Goal: Navigation & Orientation: Understand site structure

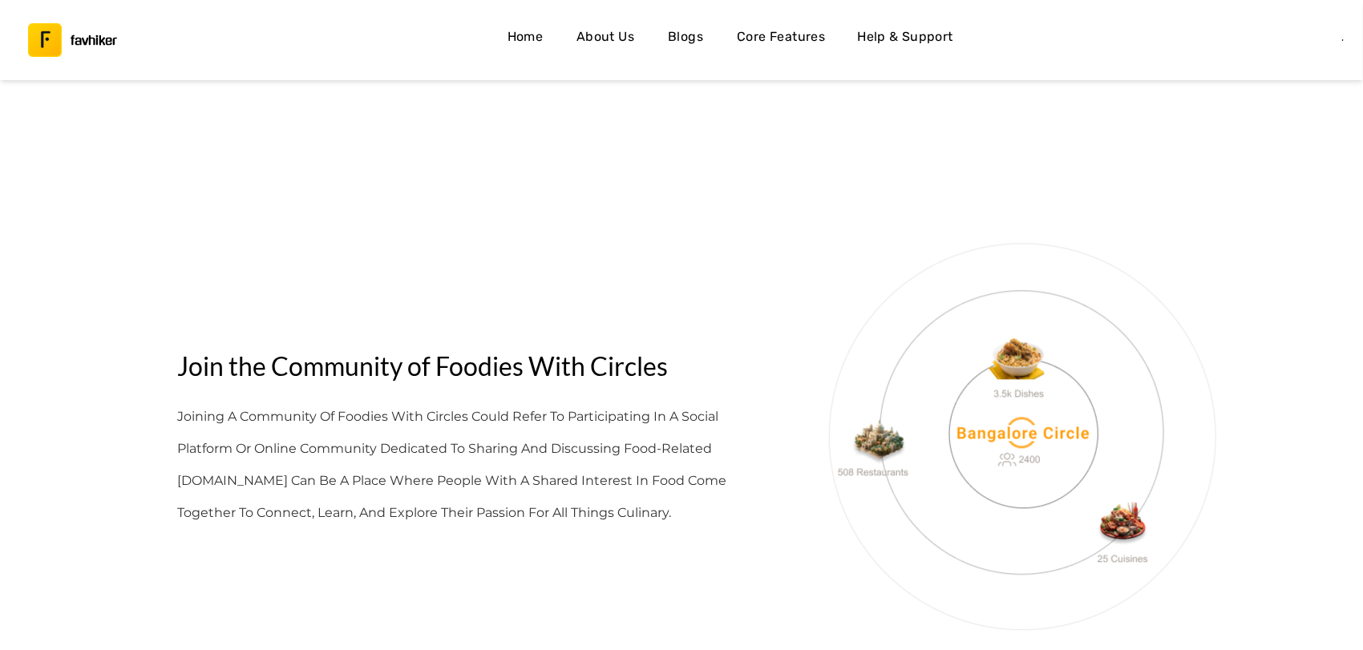
click at [616, 47] on h4 "About Us" at bounding box center [606, 36] width 58 height 21
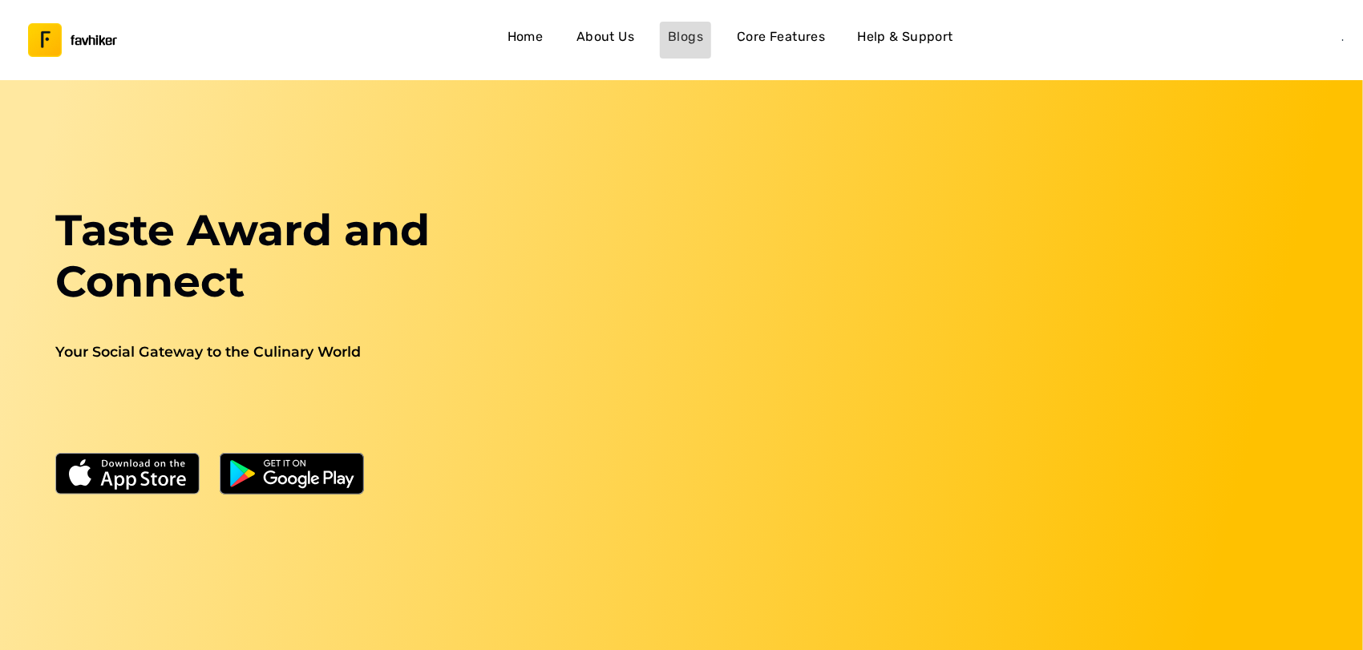
click at [695, 30] on h4 "Blogs" at bounding box center [685, 36] width 35 height 21
click at [691, 39] on h4 "Blogs" at bounding box center [685, 36] width 35 height 21
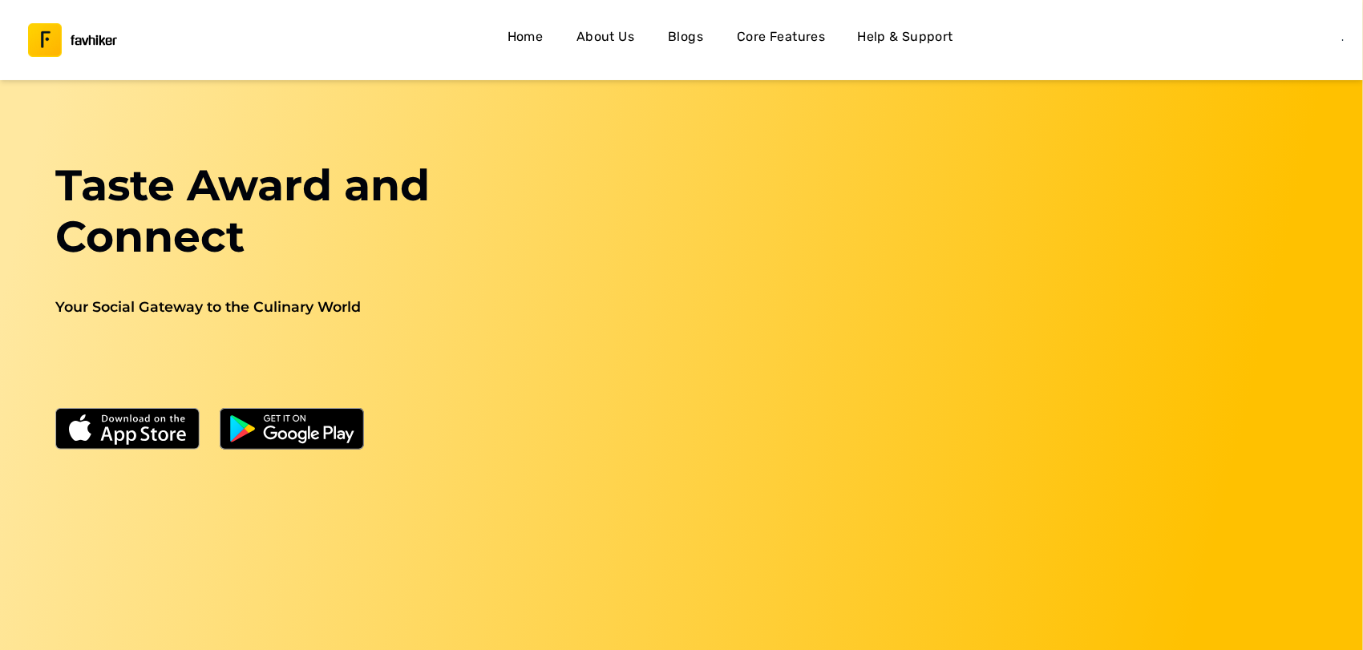
scroll to position [38, 0]
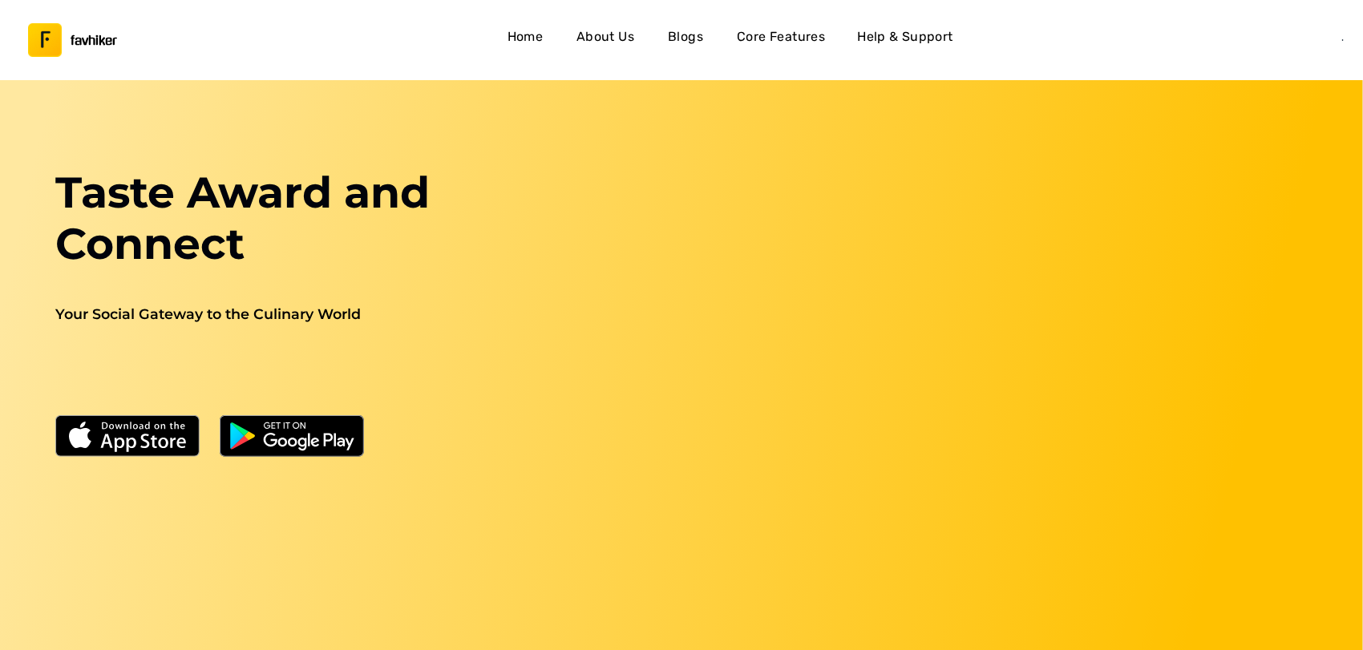
click at [768, 36] on h4 "Core Features" at bounding box center [781, 36] width 88 height 21
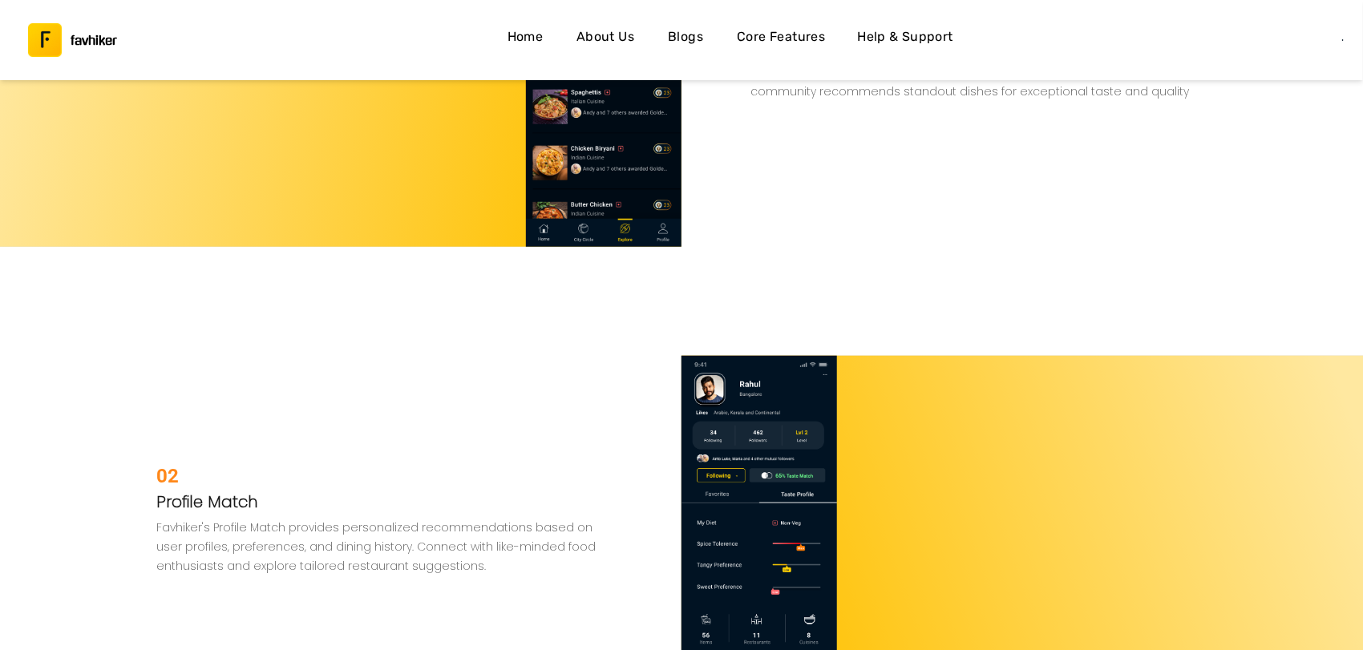
scroll to position [3749, 0]
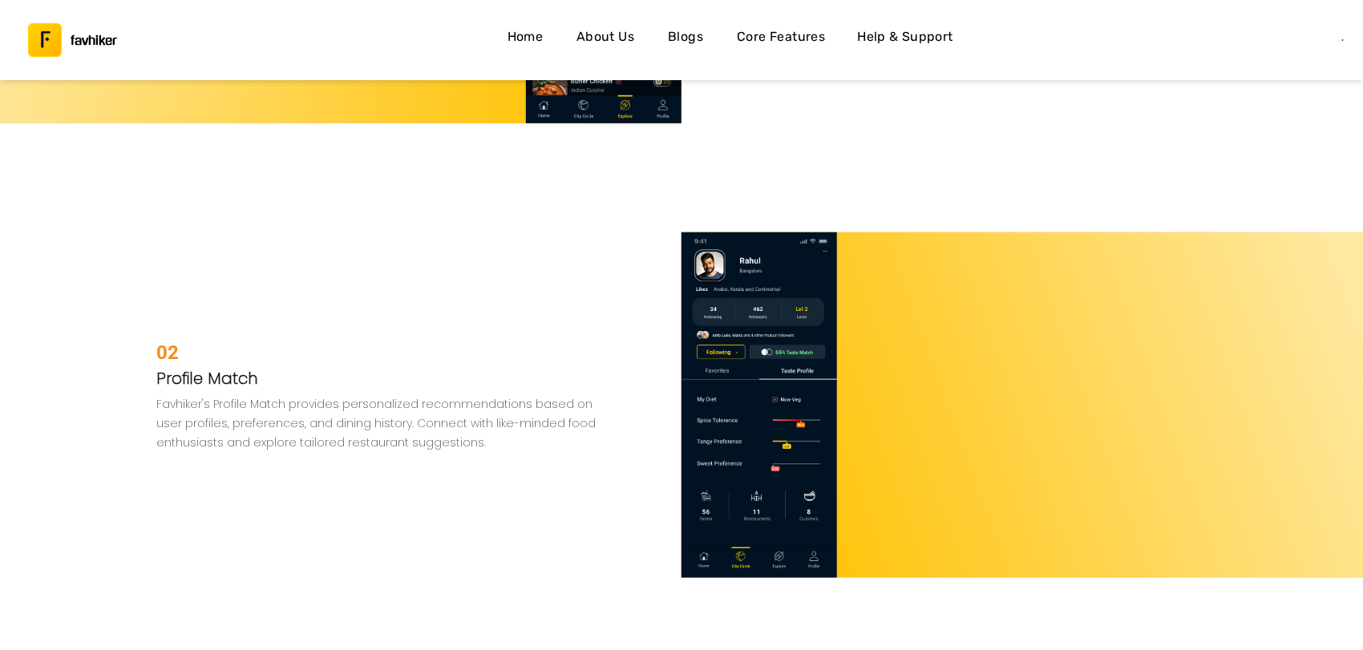
click at [610, 34] on h4 "About Us" at bounding box center [606, 36] width 58 height 21
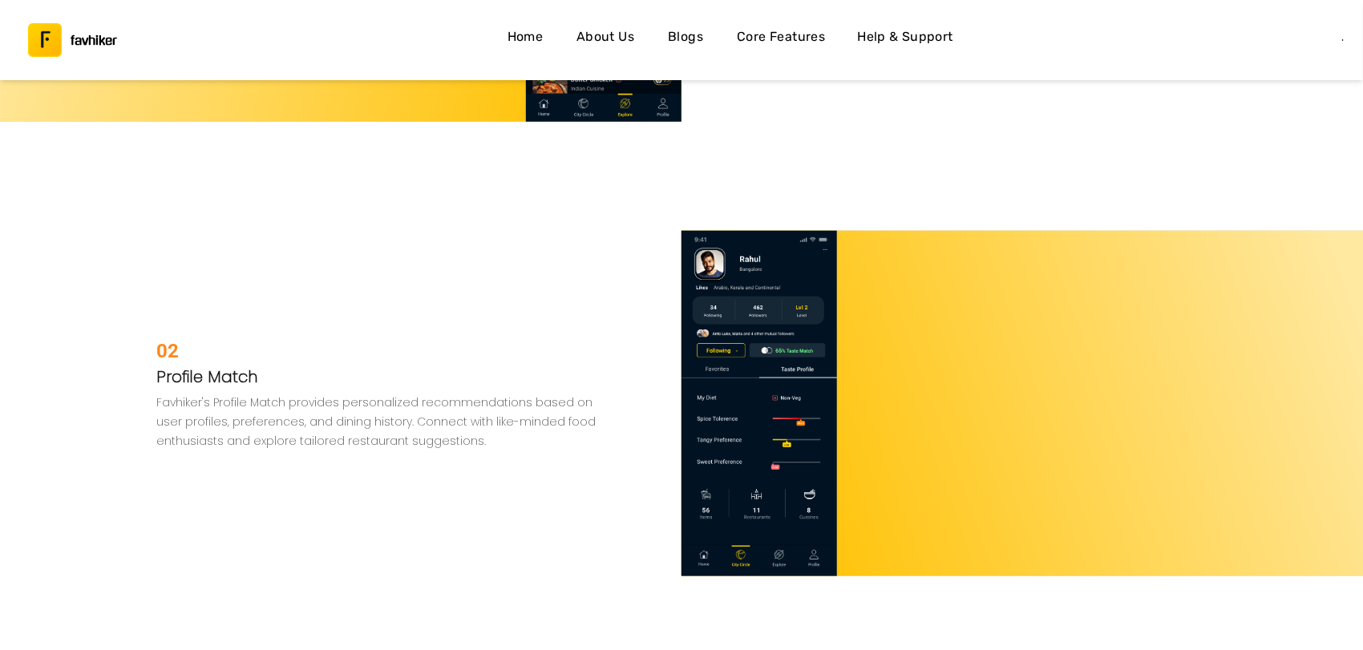
scroll to position [5357, 0]
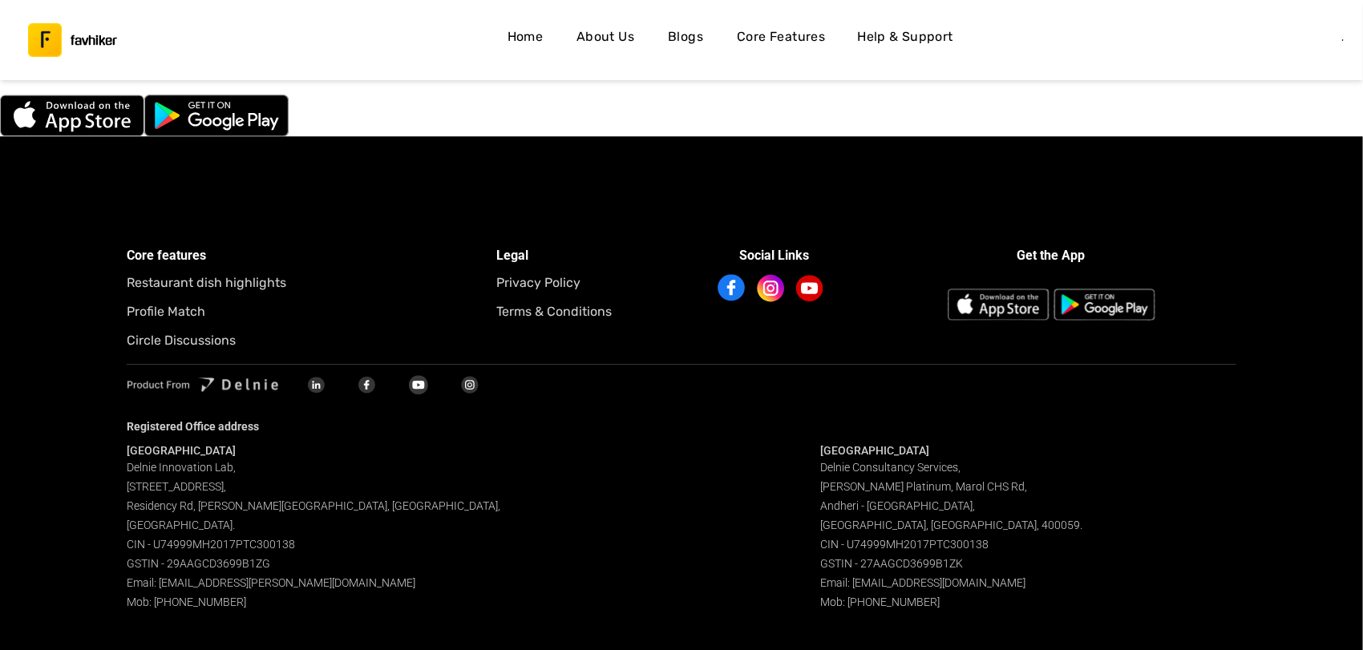
click at [610, 34] on h4 "About Us" at bounding box center [606, 36] width 58 height 21
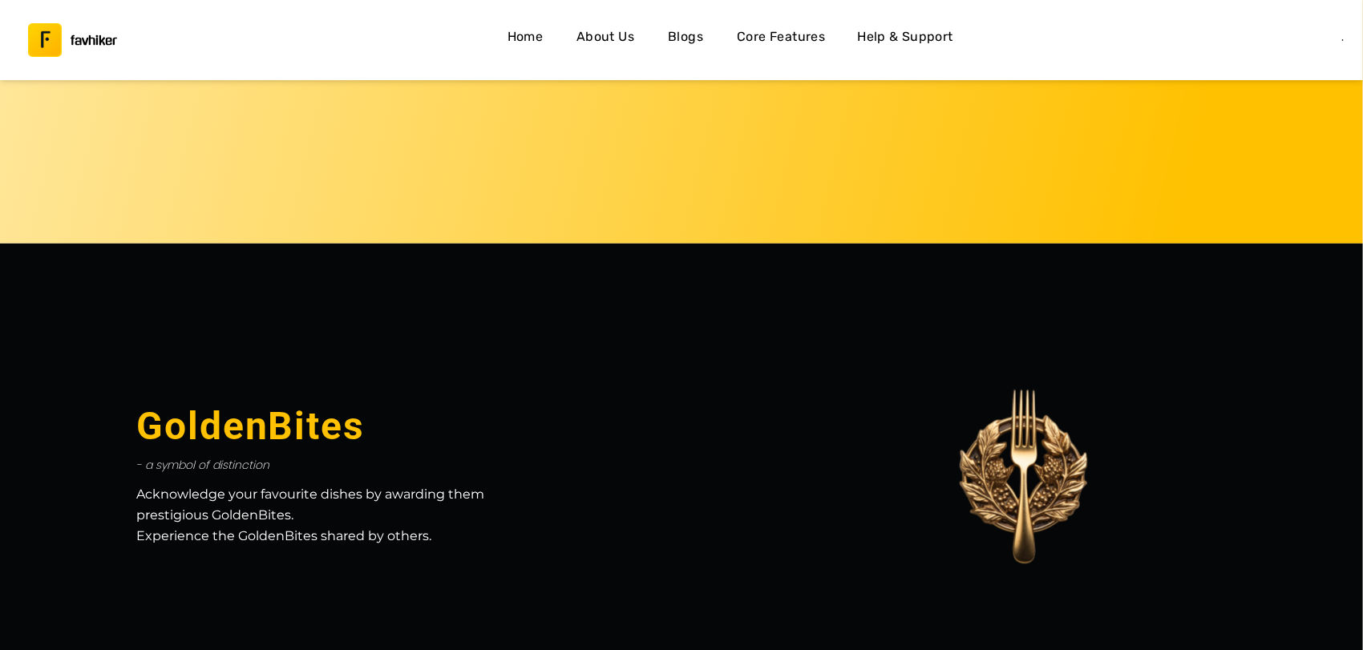
scroll to position [0, 0]
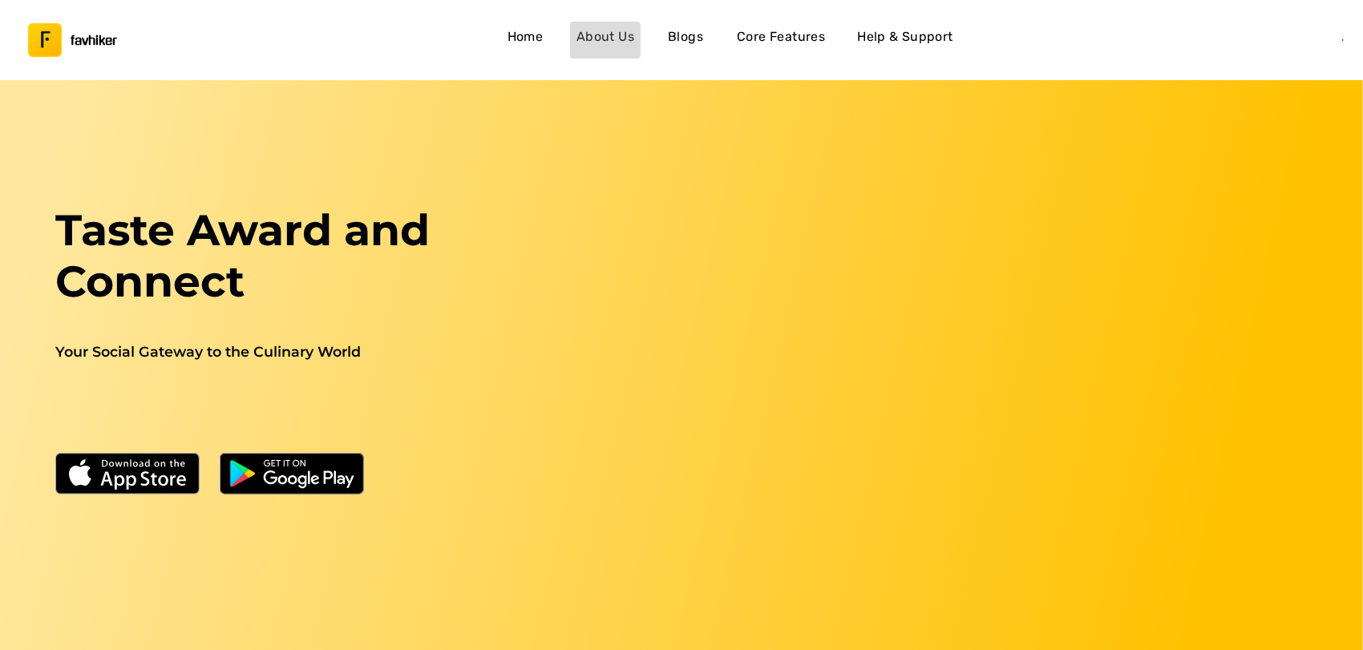
click at [608, 34] on h4 "About Us" at bounding box center [606, 36] width 58 height 21
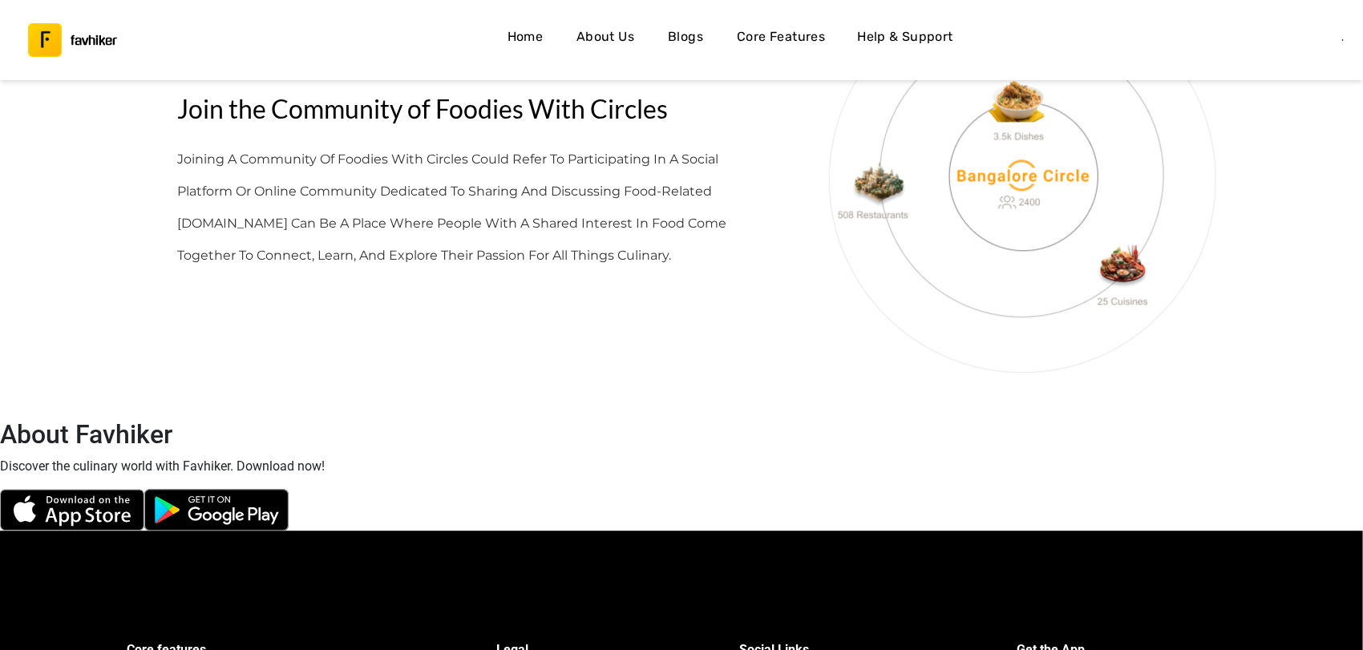
scroll to position [5357, 0]
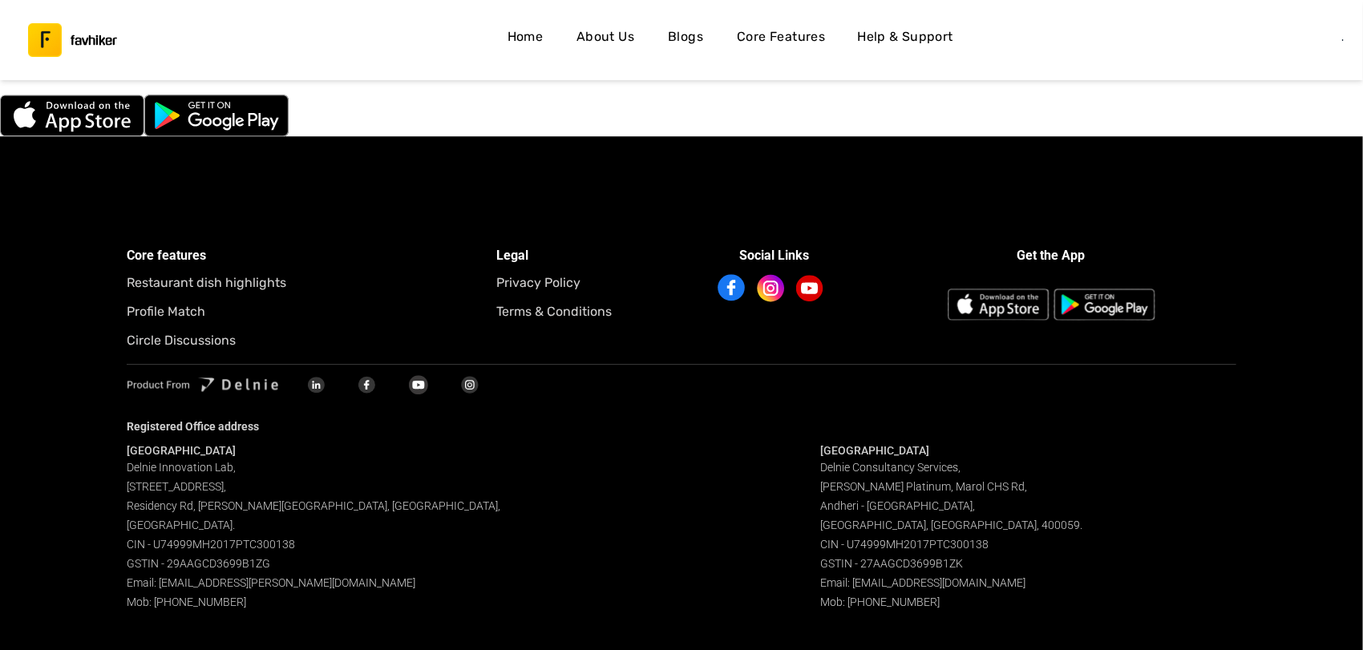
click at [616, 46] on h4 "About Us" at bounding box center [606, 36] width 58 height 21
click at [691, 34] on h4 "Blogs" at bounding box center [685, 36] width 35 height 21
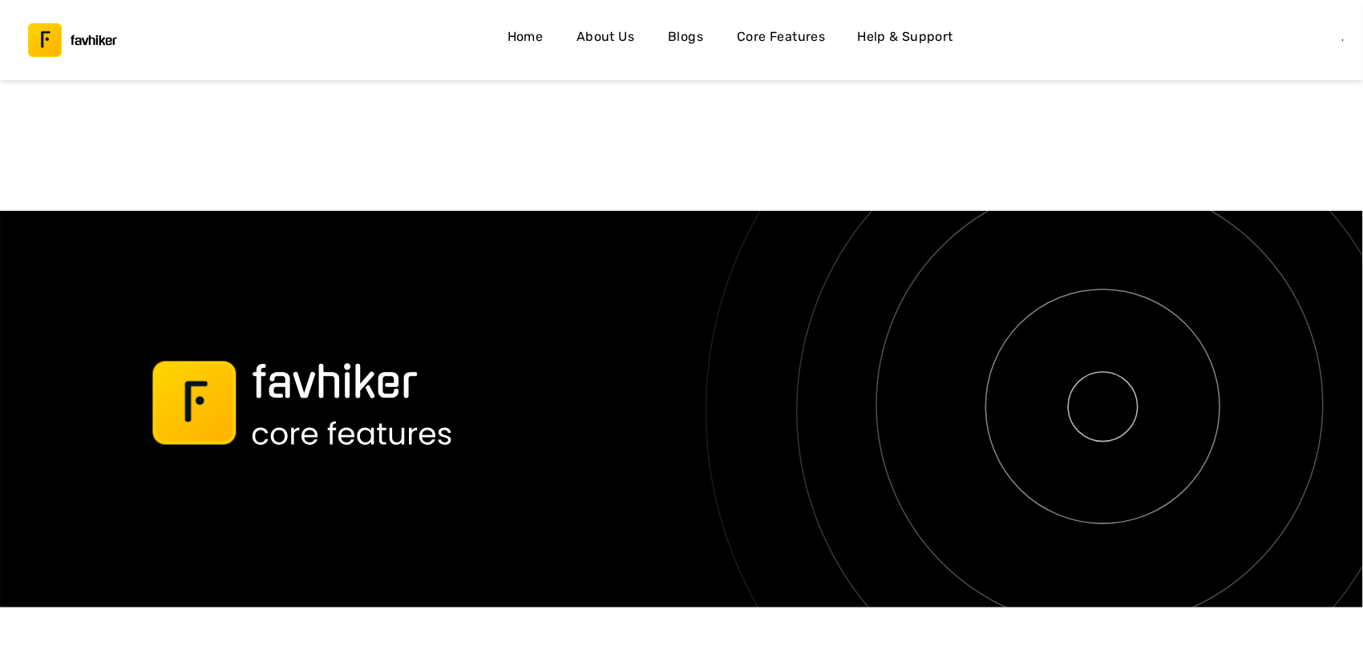
scroll to position [2894, 0]
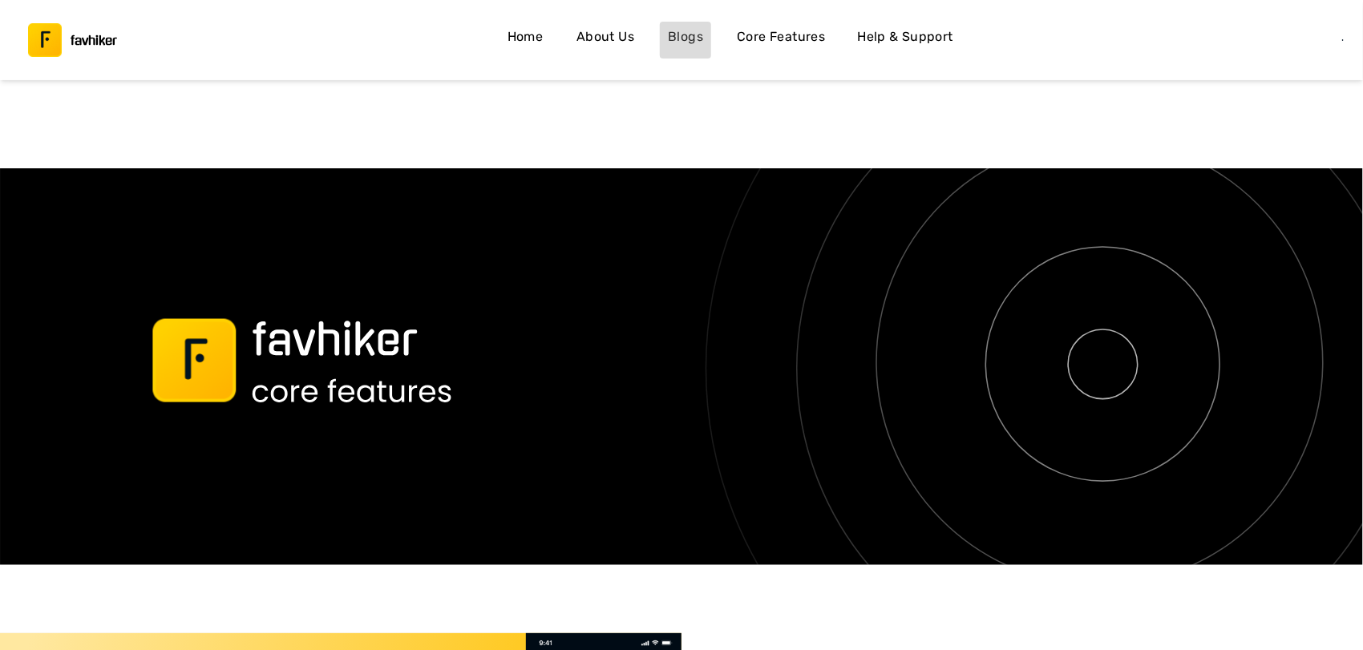
click at [683, 36] on h4 "Blogs" at bounding box center [685, 36] width 35 height 21
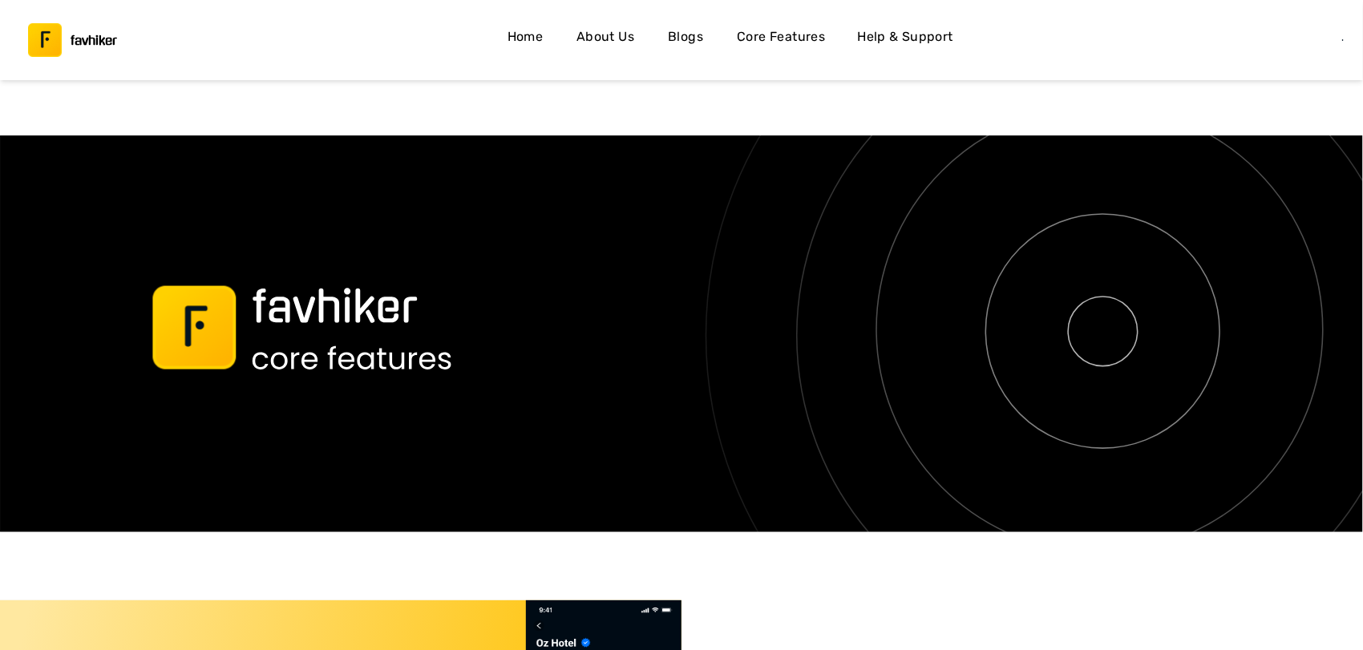
scroll to position [2911, 0]
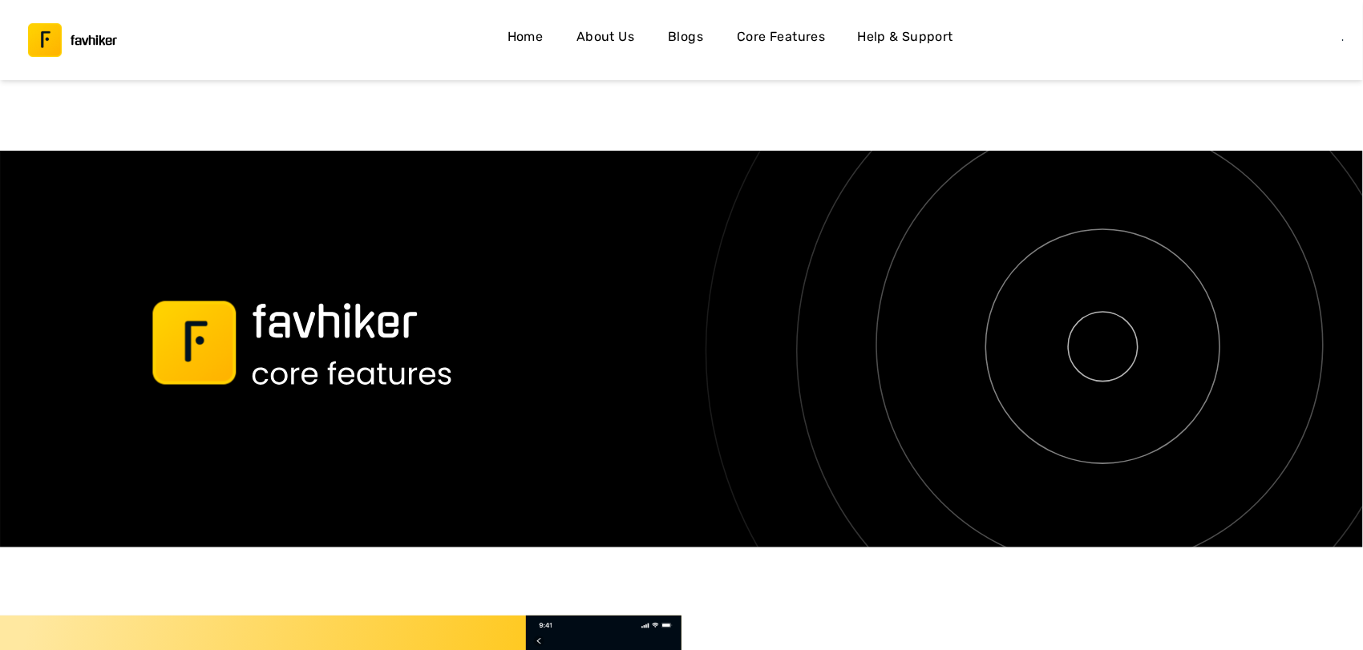
click at [614, 34] on h4 "About Us" at bounding box center [606, 36] width 58 height 21
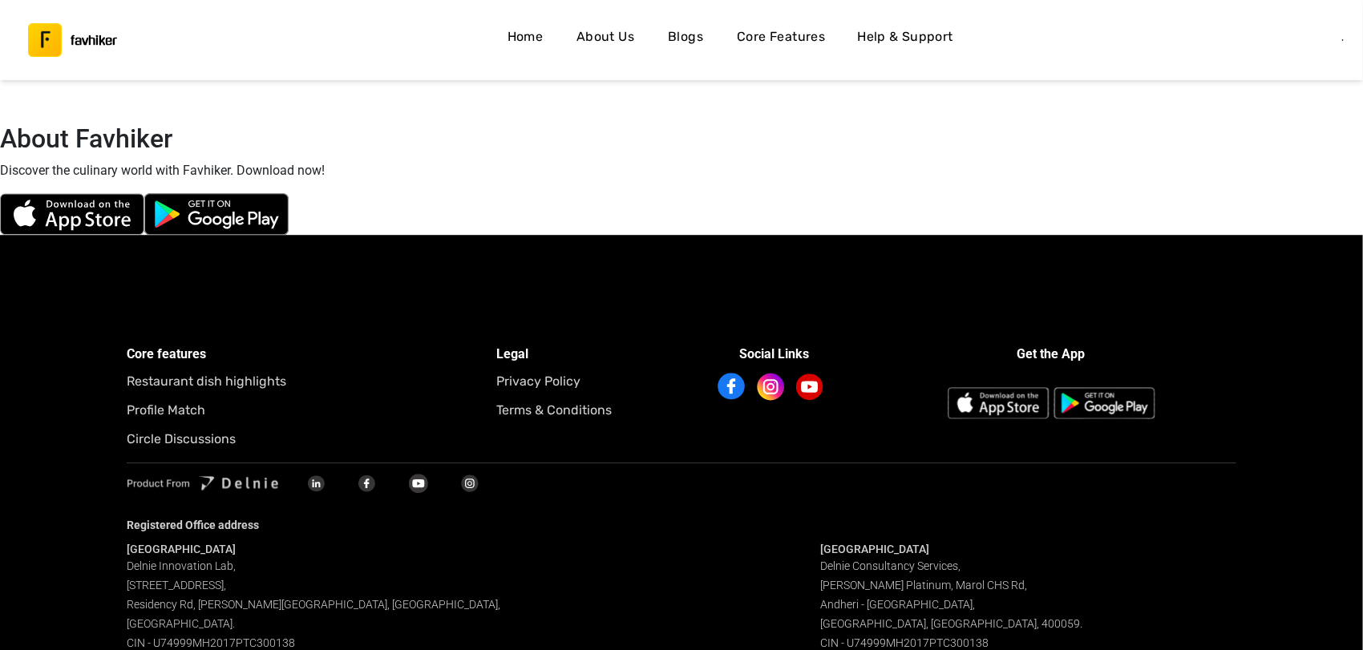
scroll to position [5357, 0]
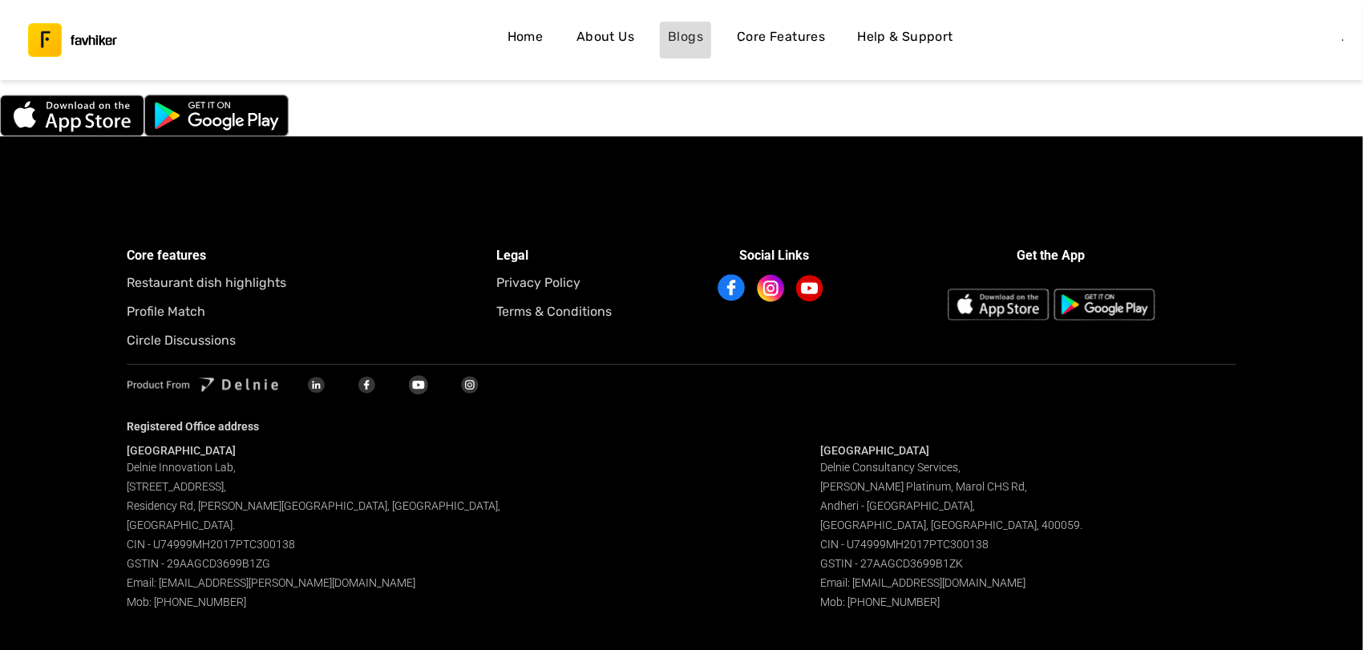
click at [691, 34] on h4 "Blogs" at bounding box center [685, 36] width 35 height 21
click at [758, 38] on h4 "Core Features" at bounding box center [781, 36] width 88 height 21
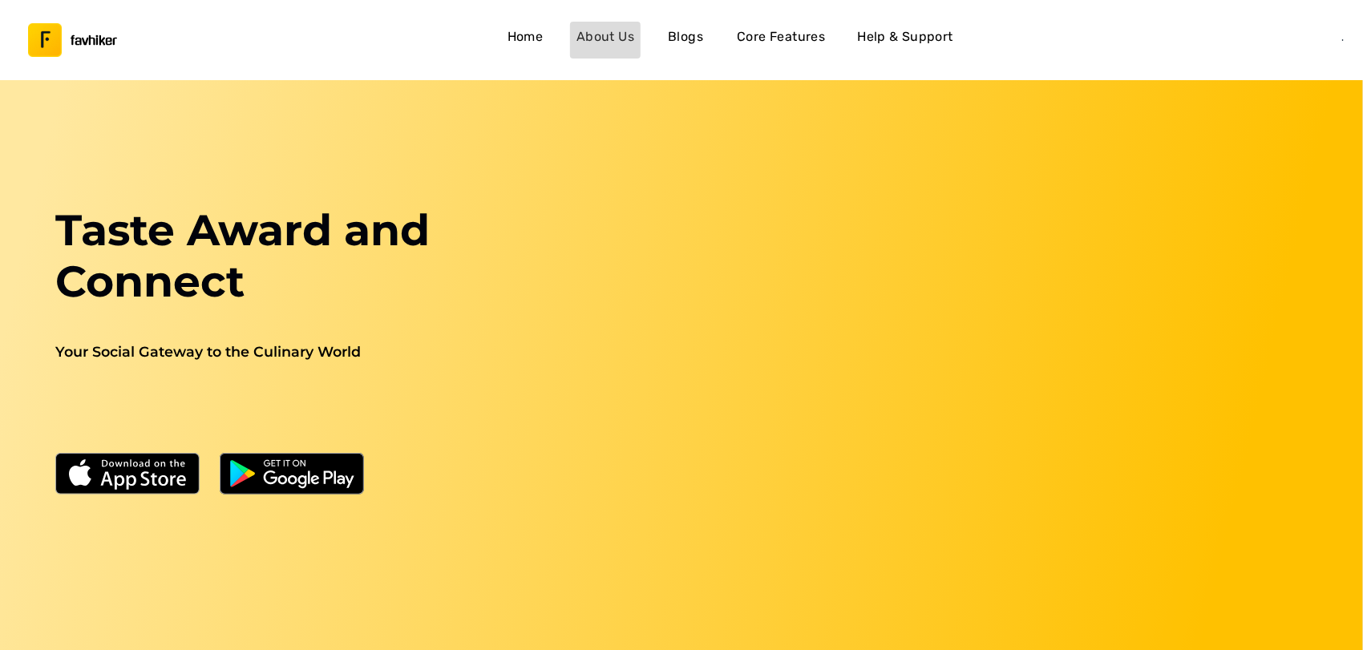
click at [614, 38] on h4 "About Us" at bounding box center [606, 36] width 58 height 21
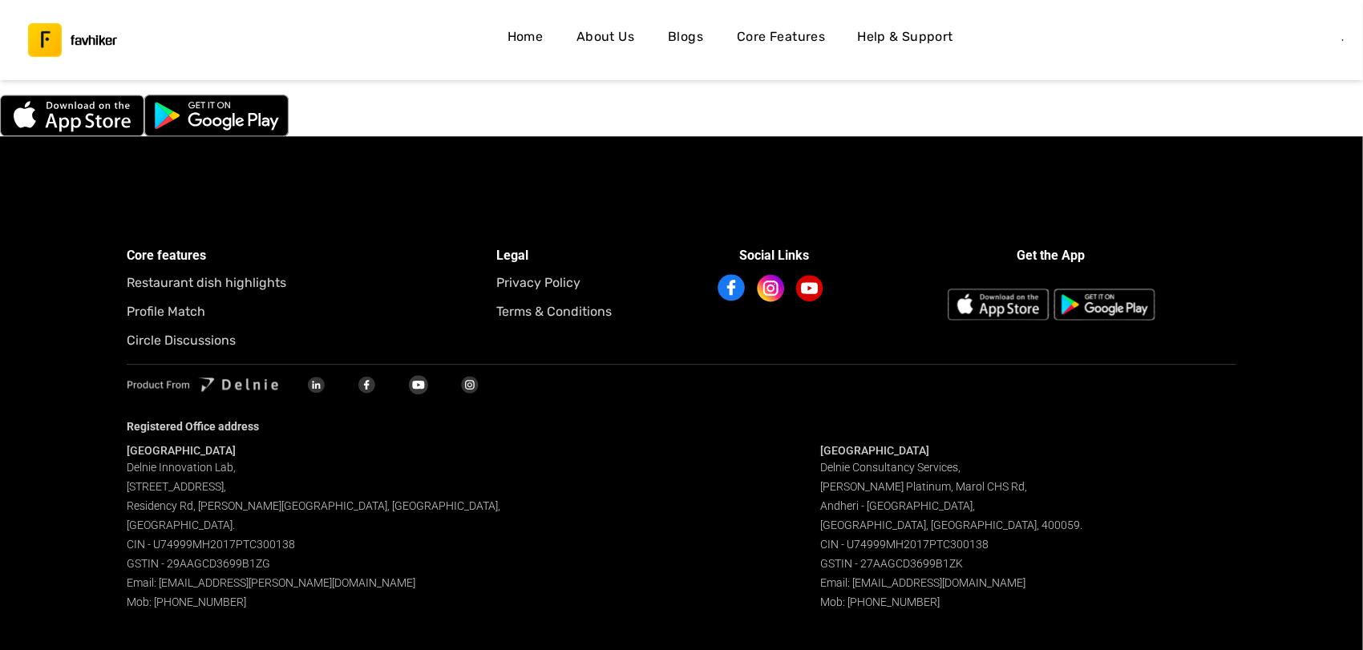
scroll to position [4389, 0]
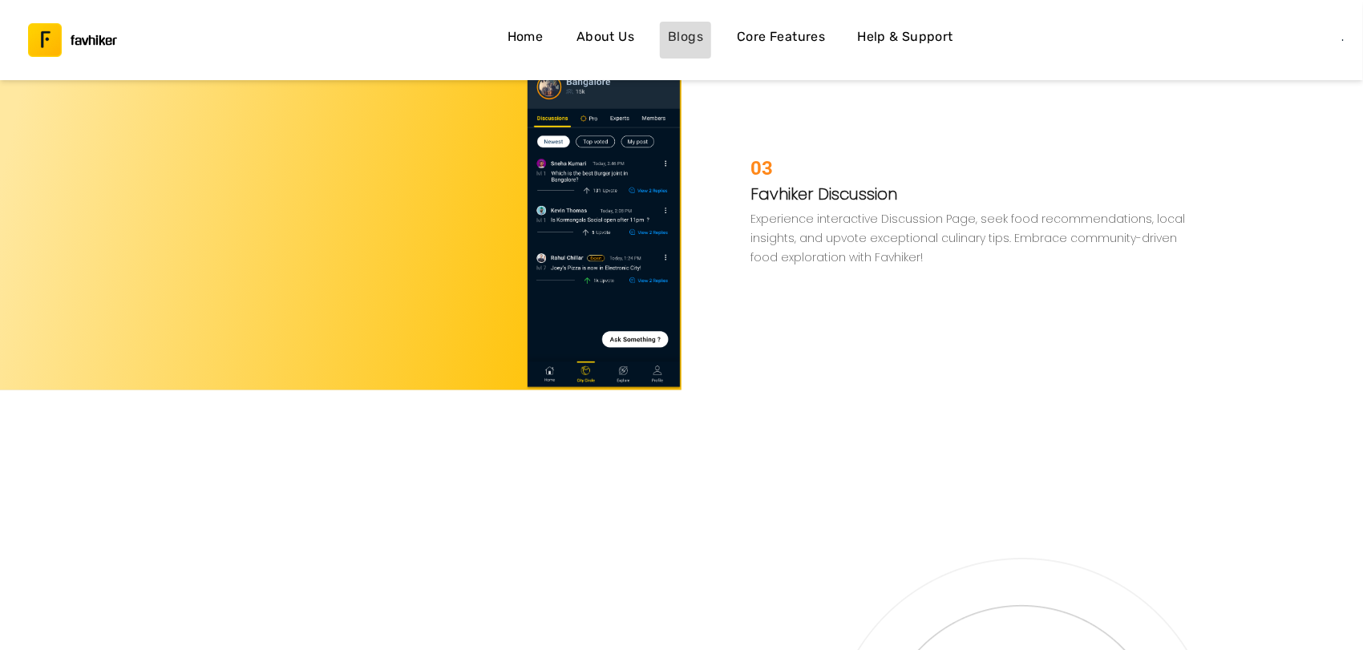
click at [683, 38] on h4 "Blogs" at bounding box center [685, 36] width 35 height 21
click at [787, 37] on h4 "Core Features" at bounding box center [781, 36] width 88 height 21
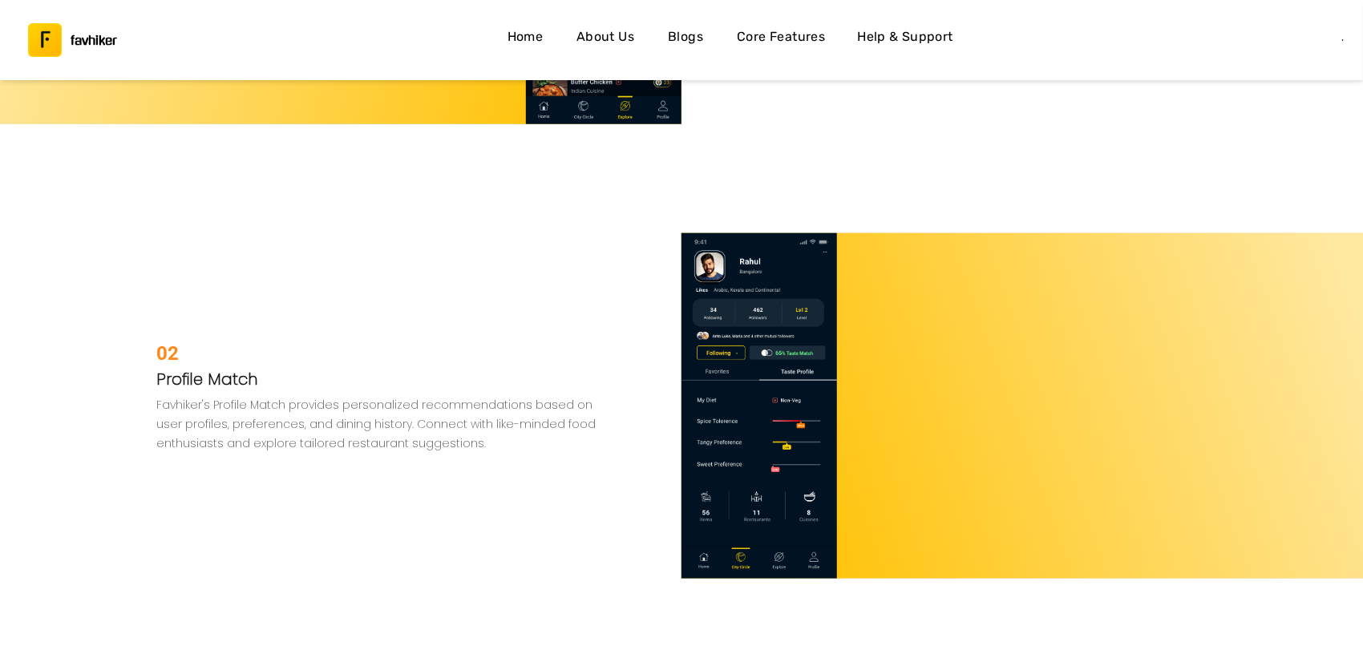
scroll to position [2995, 0]
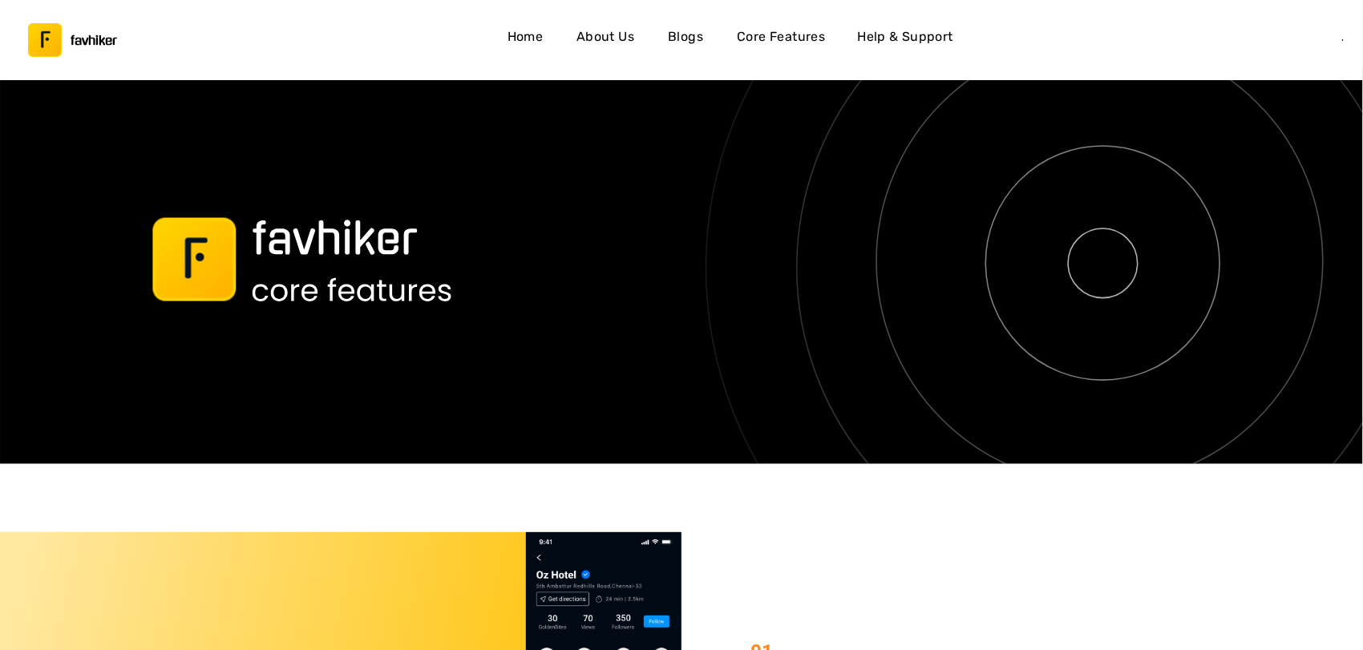
click at [534, 43] on h4 "Home" at bounding box center [526, 36] width 36 height 21
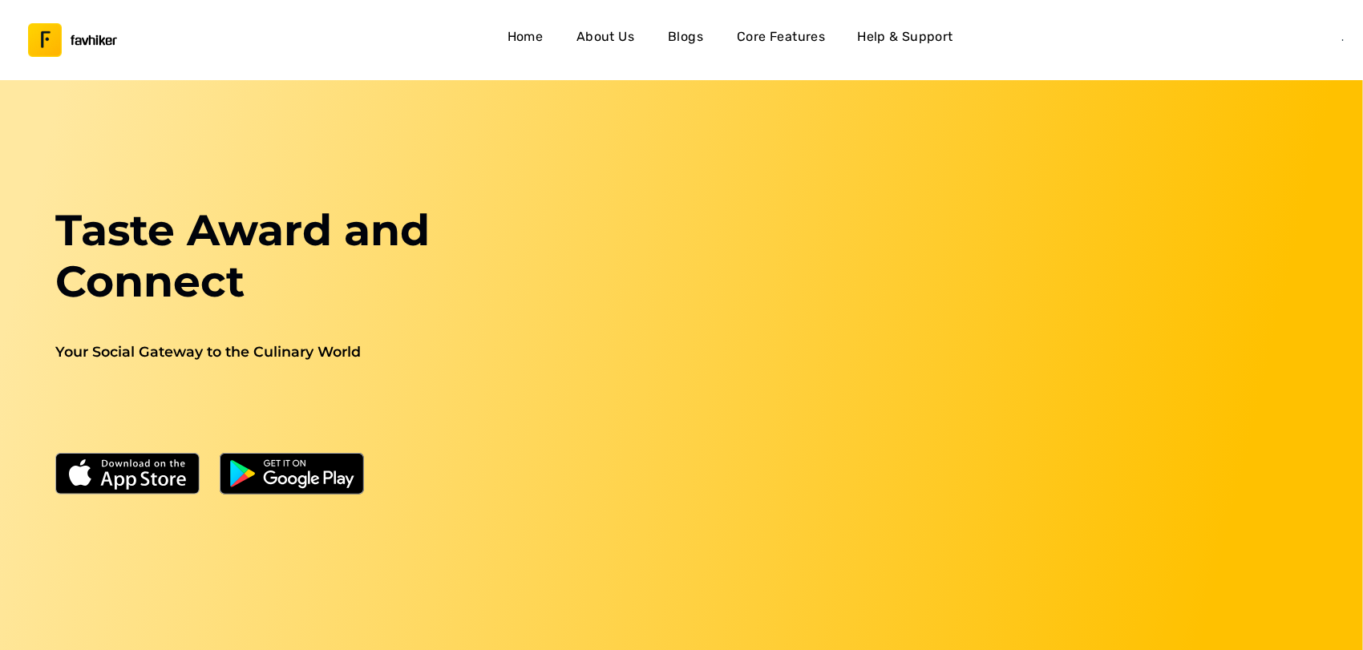
click at [608, 33] on h4 "About Us" at bounding box center [606, 36] width 58 height 21
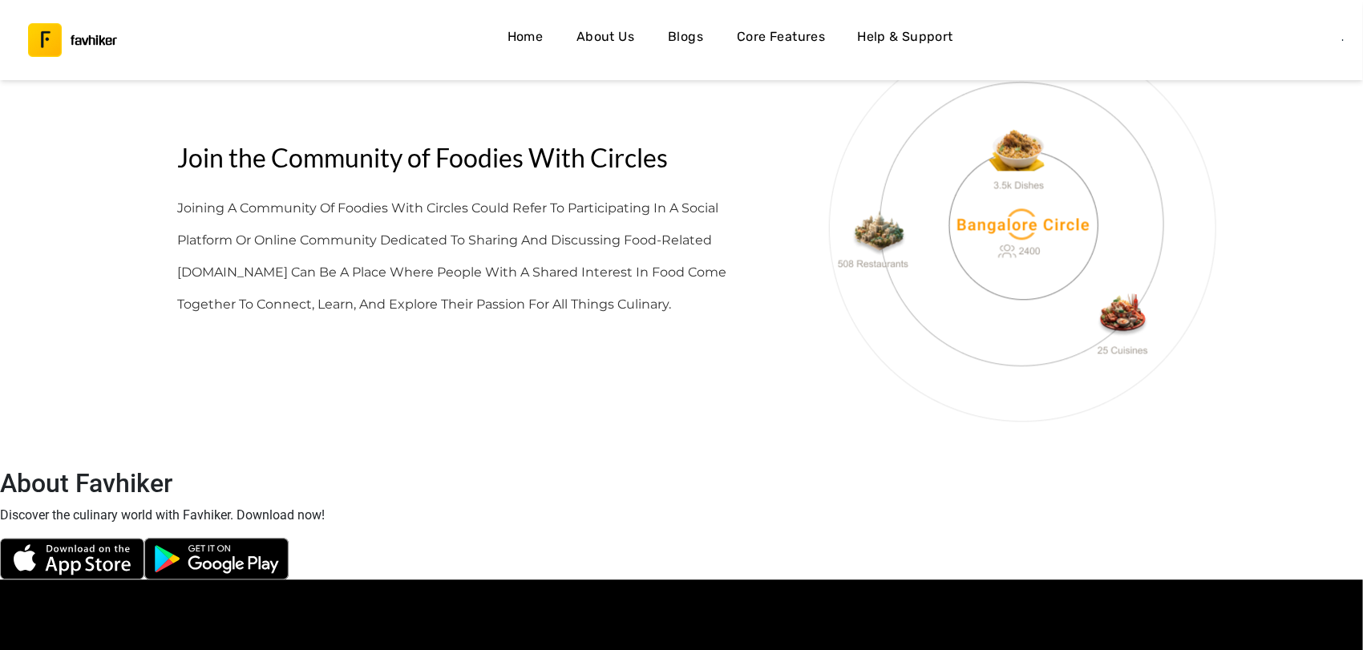
scroll to position [4912, 0]
click at [623, 38] on h4 "About Us" at bounding box center [606, 36] width 58 height 21
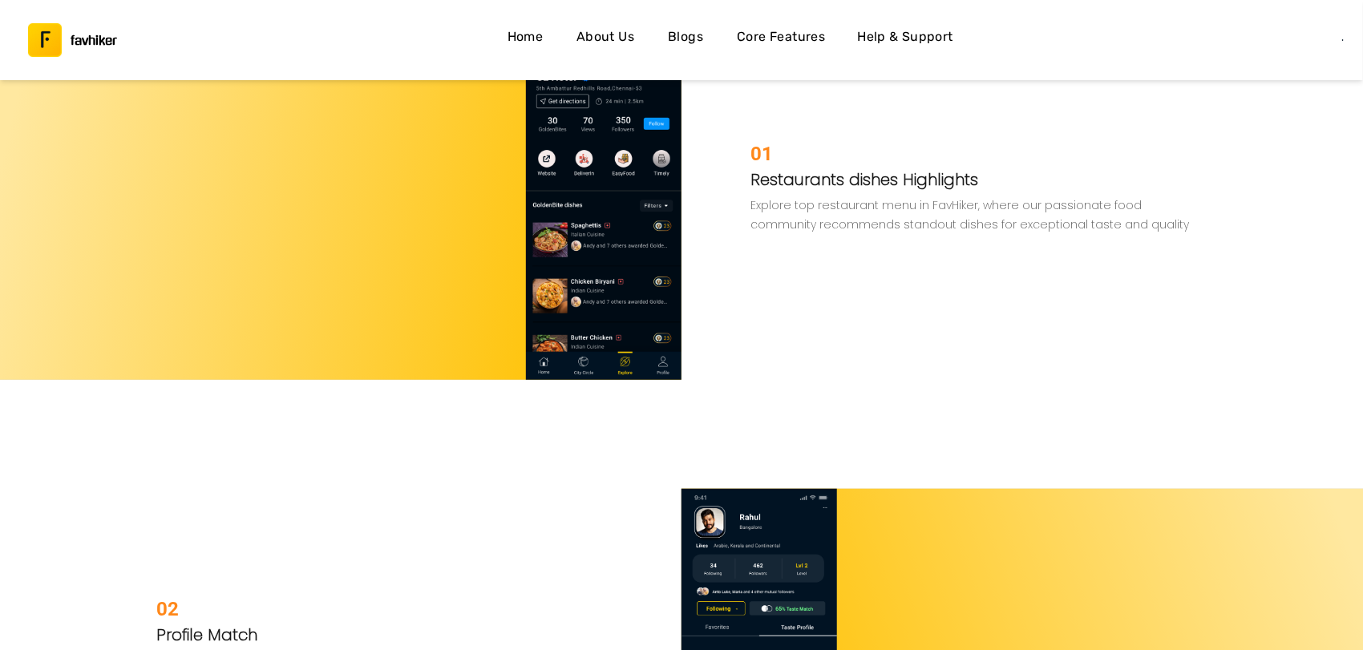
scroll to position [3538, 0]
